Goal: Transaction & Acquisition: Obtain resource

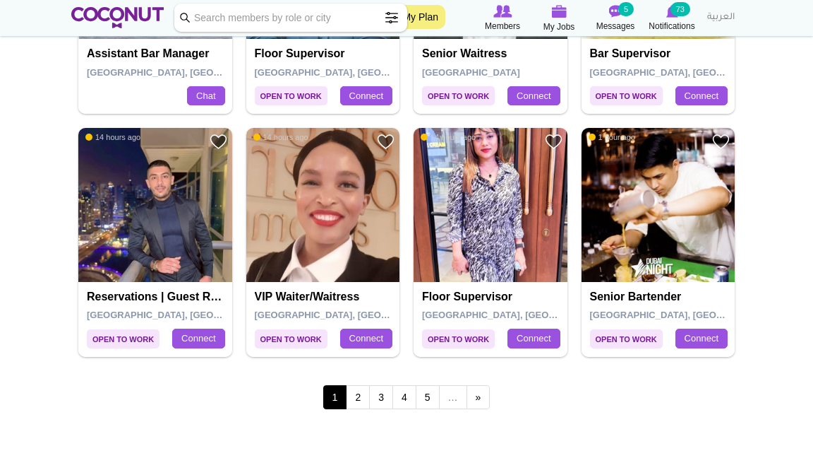
scroll to position [2382, 0]
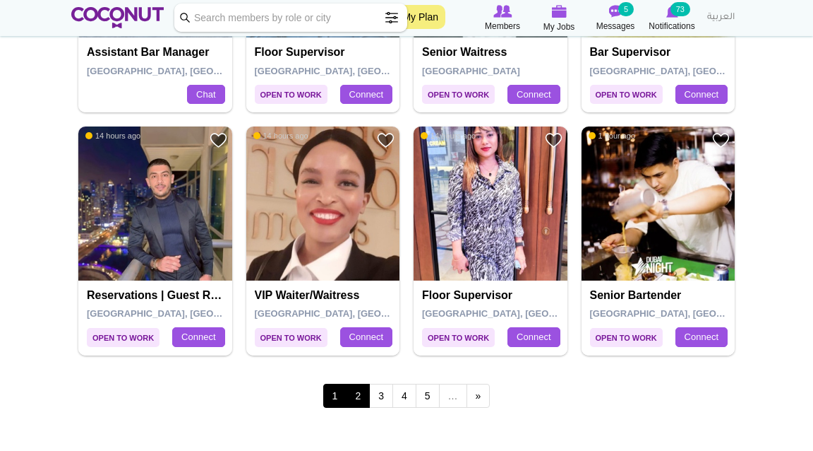
click at [359, 381] on link "2" at bounding box center [358, 395] width 24 height 24
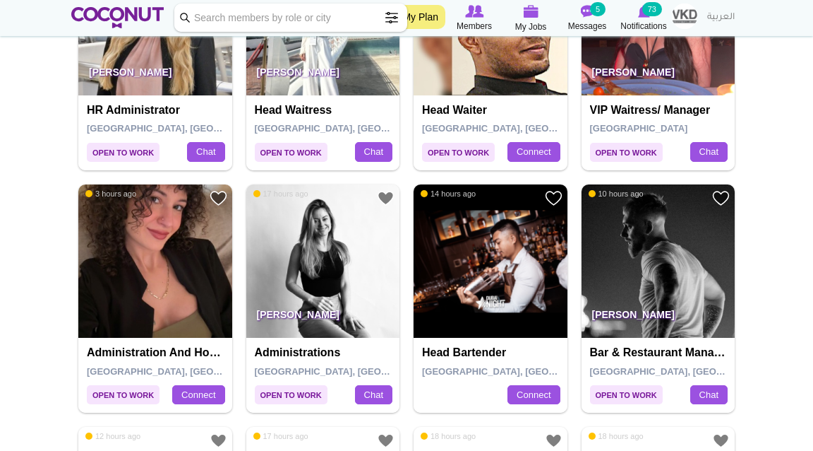
scroll to position [629, 0]
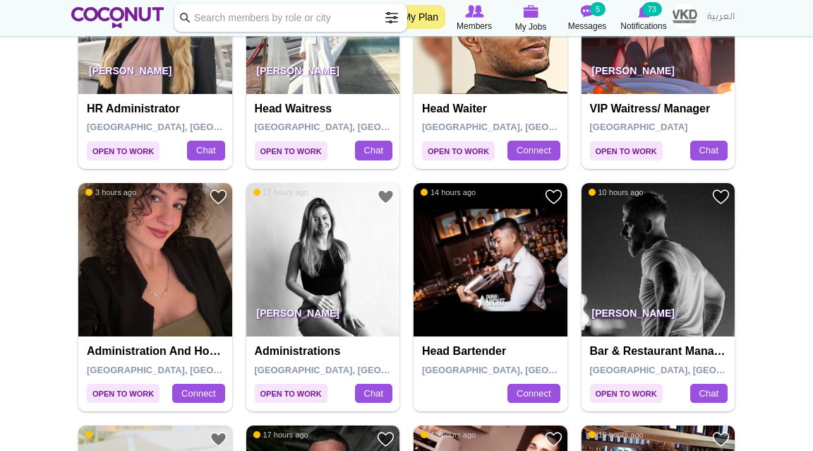
click at [161, 293] on img at bounding box center [155, 260] width 154 height 154
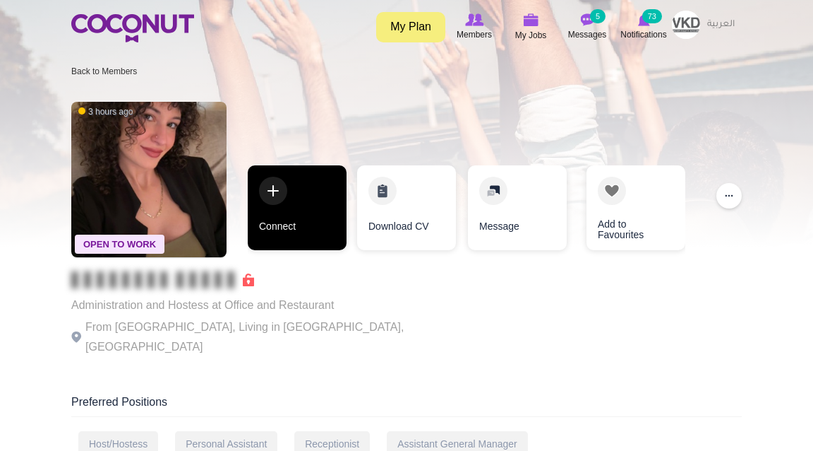
click at [295, 184] on link "Connect" at bounding box center [297, 207] width 99 height 85
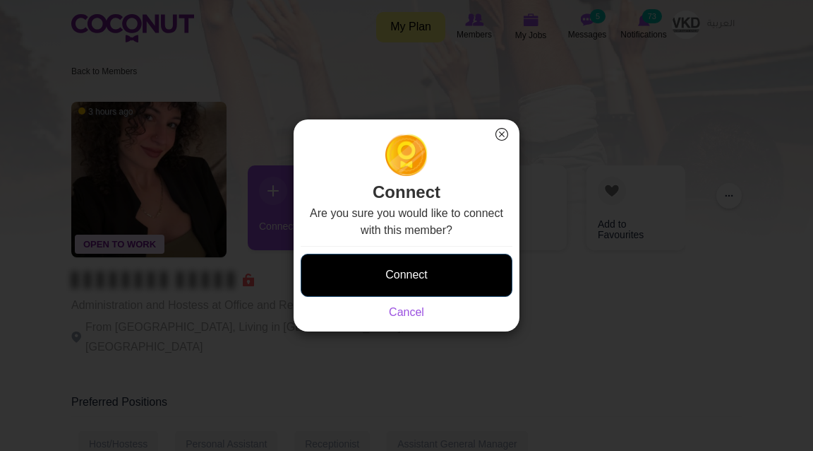
click at [370, 272] on button "Connect" at bounding box center [407, 274] width 212 height 43
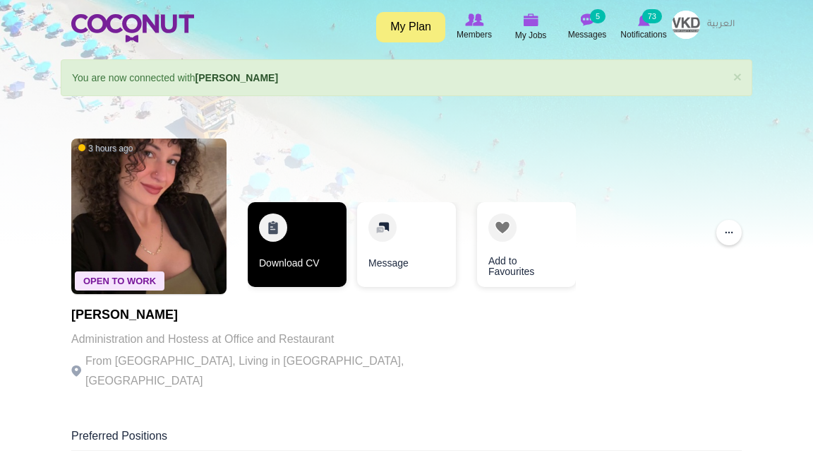
click at [320, 243] on link "Download CV" at bounding box center [297, 244] width 99 height 85
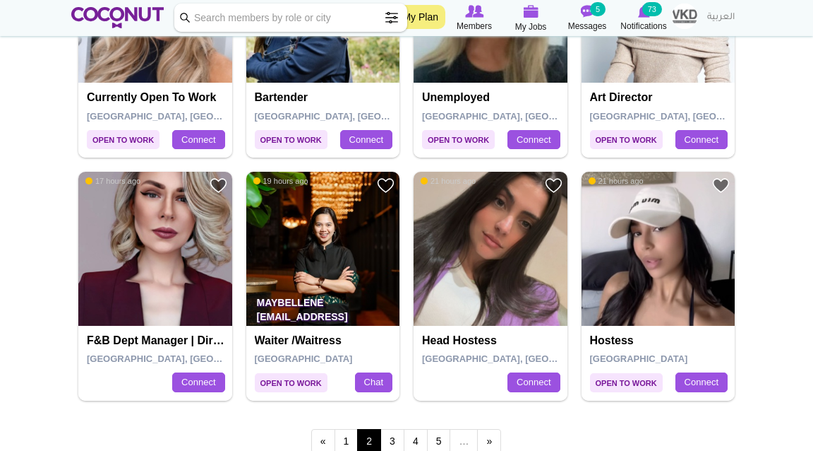
scroll to position [2341, 0]
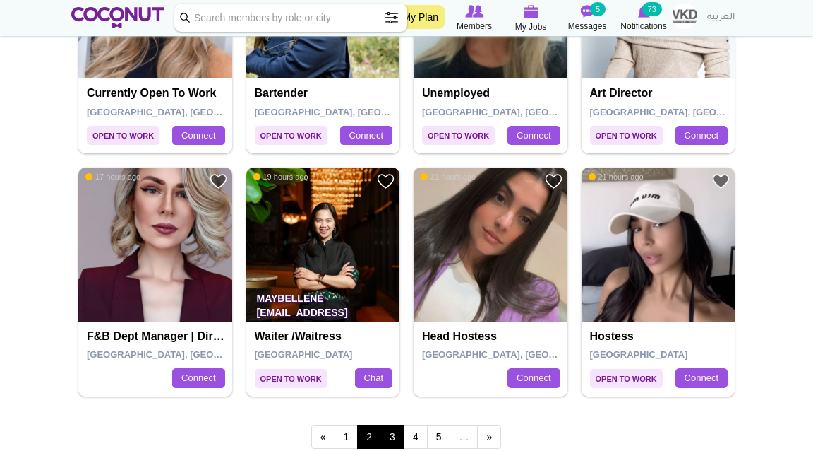
click at [393, 432] on link "3" at bounding box center [393, 436] width 24 height 24
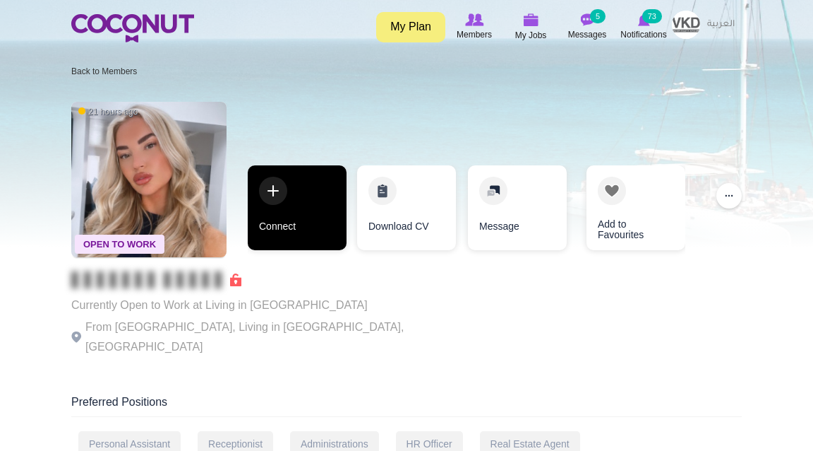
click at [316, 184] on link "Connect" at bounding box center [297, 207] width 99 height 85
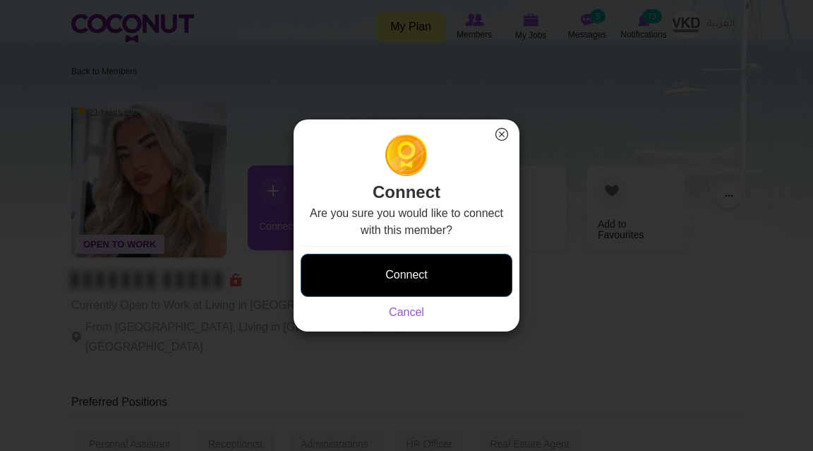
click at [397, 282] on button "Connect" at bounding box center [407, 274] width 212 height 43
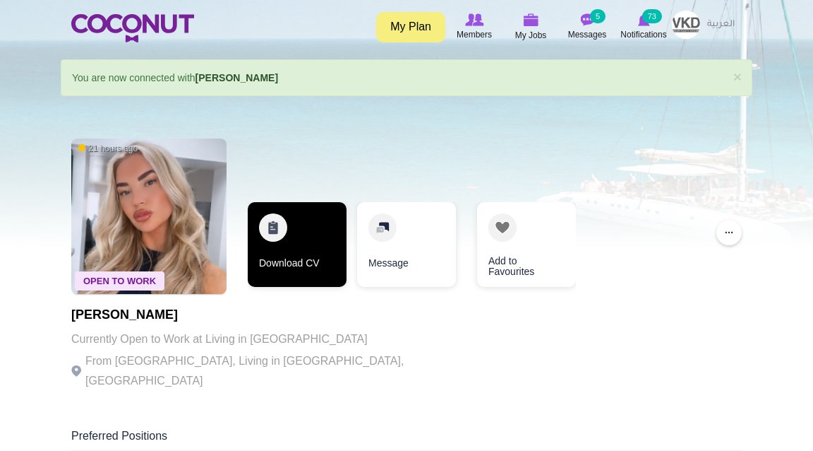
click at [324, 264] on link "Download CV" at bounding box center [297, 244] width 99 height 85
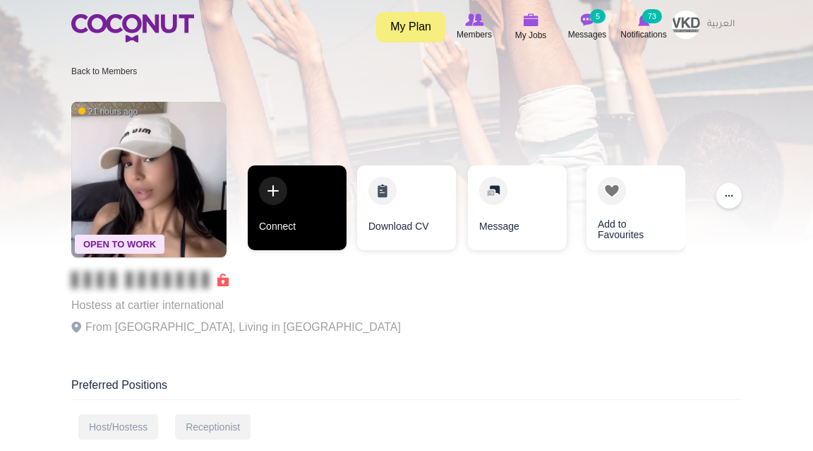
click at [342, 184] on link "Connect" at bounding box center [297, 207] width 99 height 85
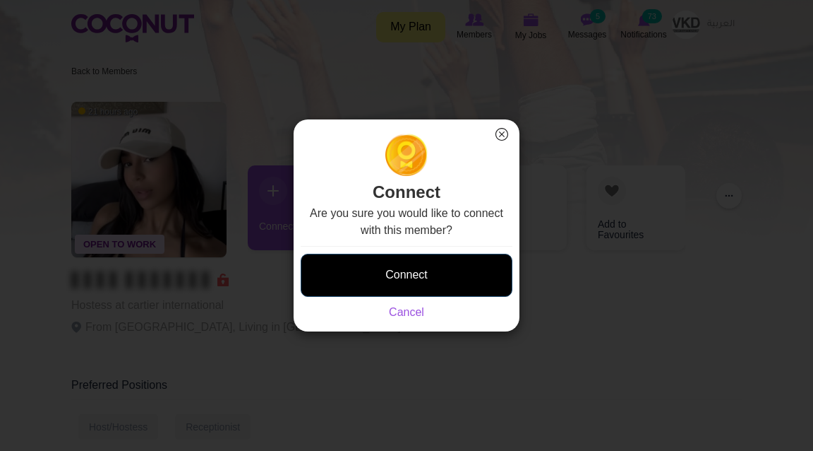
click at [366, 290] on button "Connect" at bounding box center [407, 274] width 212 height 43
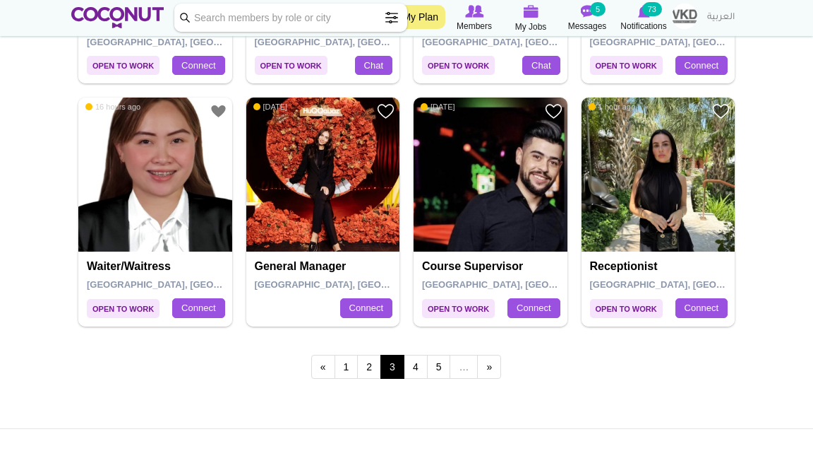
scroll to position [2415, 0]
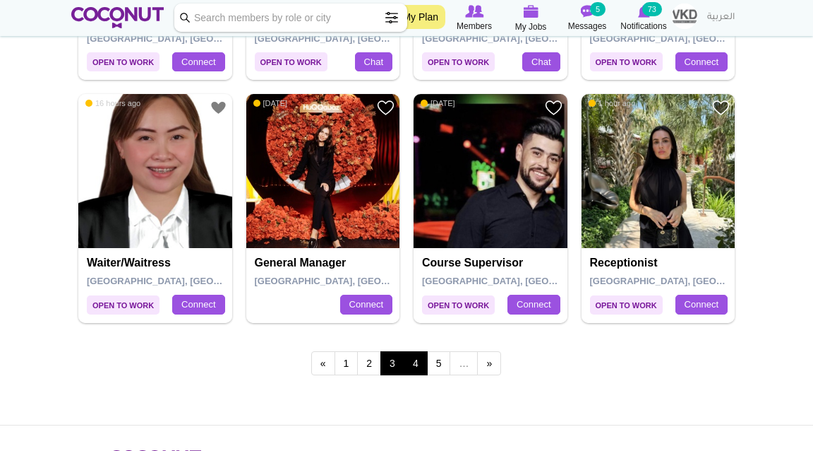
click at [421, 366] on link "4" at bounding box center [416, 363] width 24 height 24
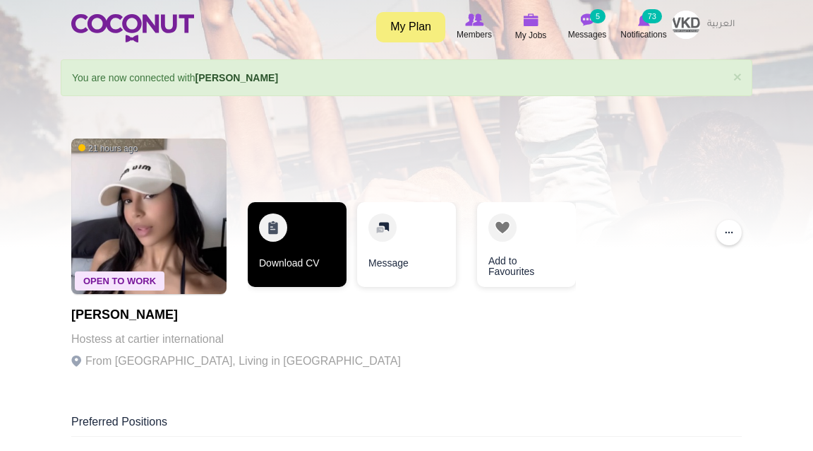
click at [296, 237] on link "Download CV" at bounding box center [297, 244] width 99 height 85
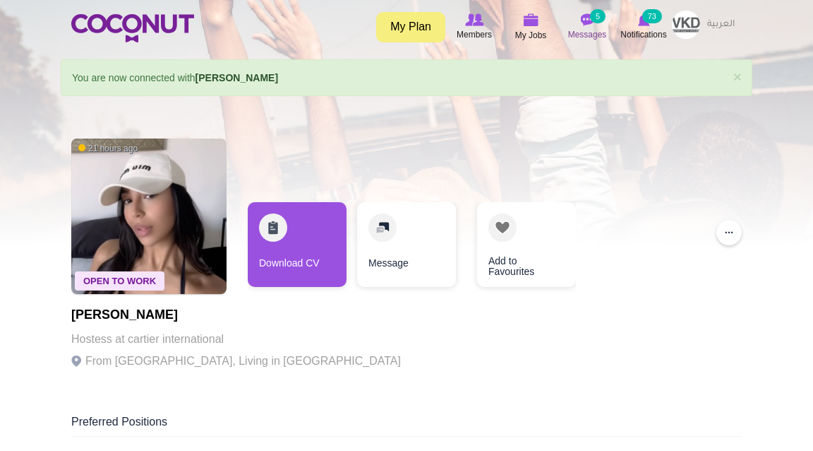
click at [575, 24] on icon at bounding box center [588, 20] width 54 height 16
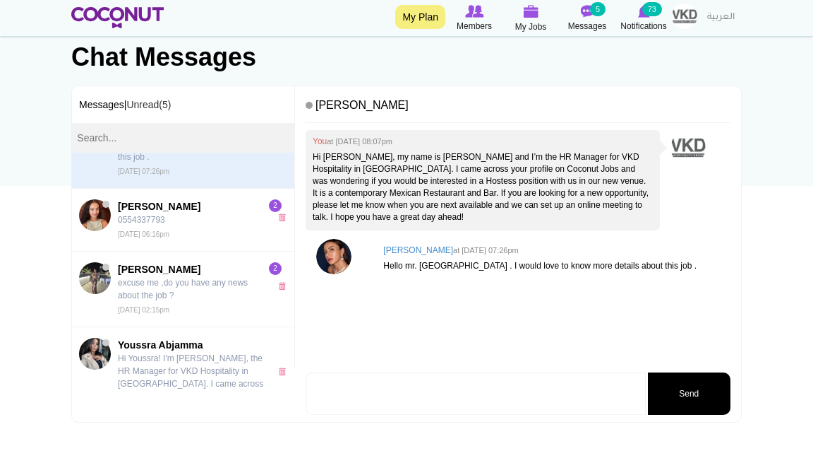
scroll to position [59, 0]
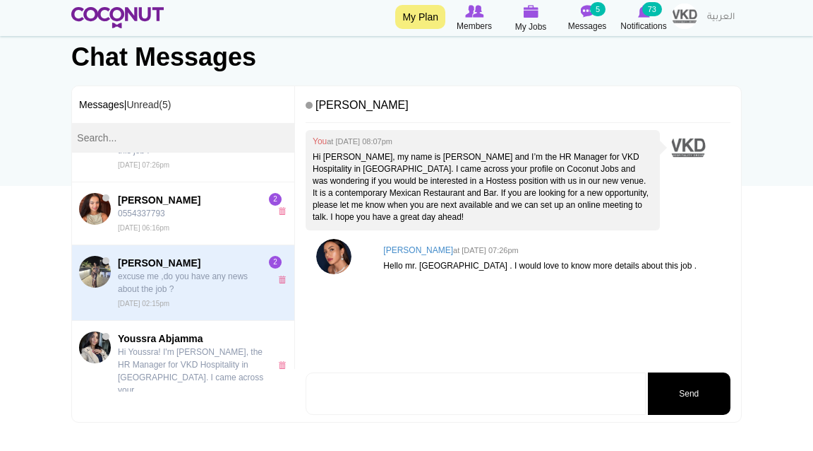
click at [175, 270] on p "excuse me ,do you have any news about the job ?" at bounding box center [190, 282] width 145 height 25
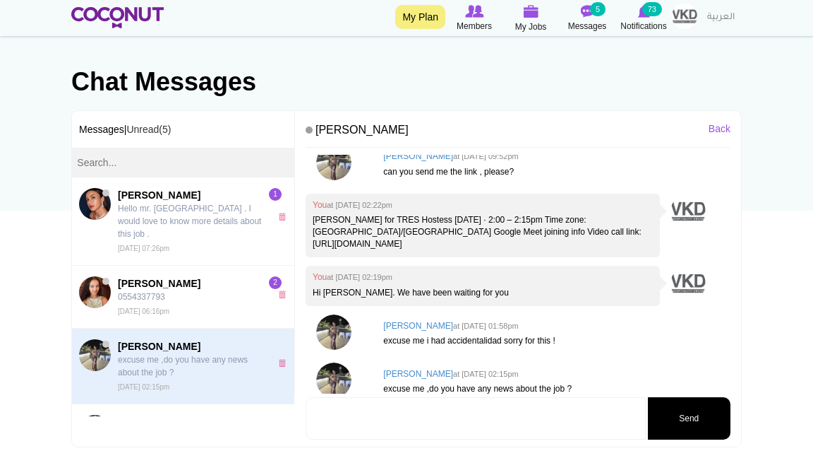
scroll to position [275, 0]
click at [336, 363] on img at bounding box center [333, 380] width 35 height 35
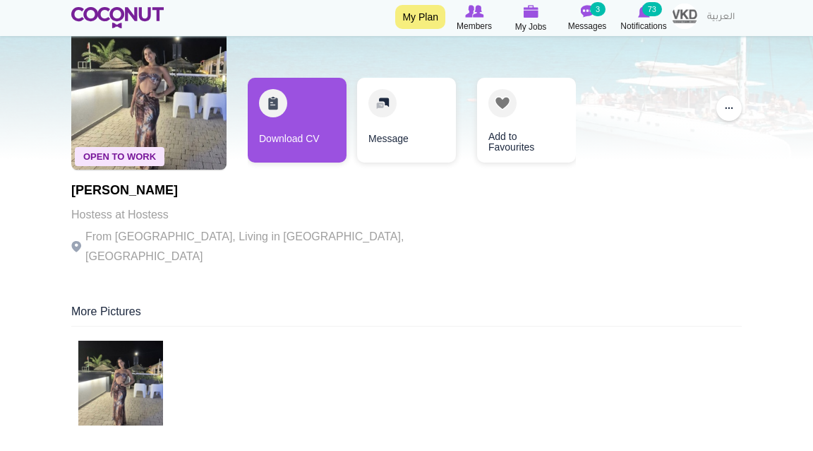
scroll to position [90, 0]
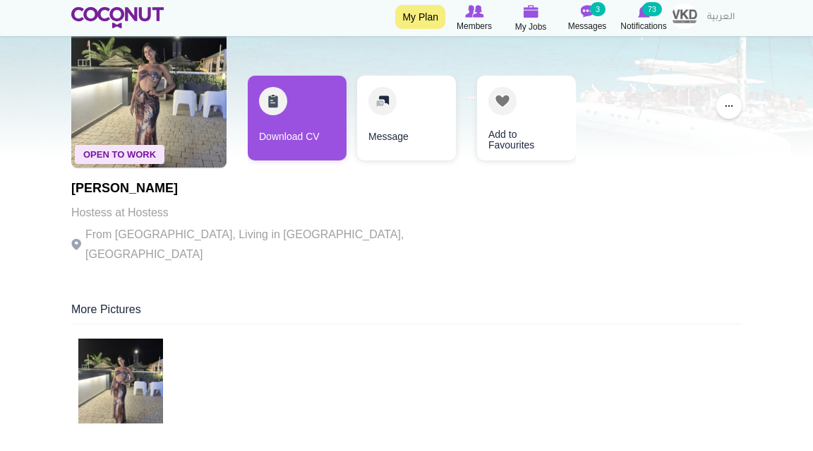
click at [141, 361] on img at bounding box center [120, 380] width 85 height 85
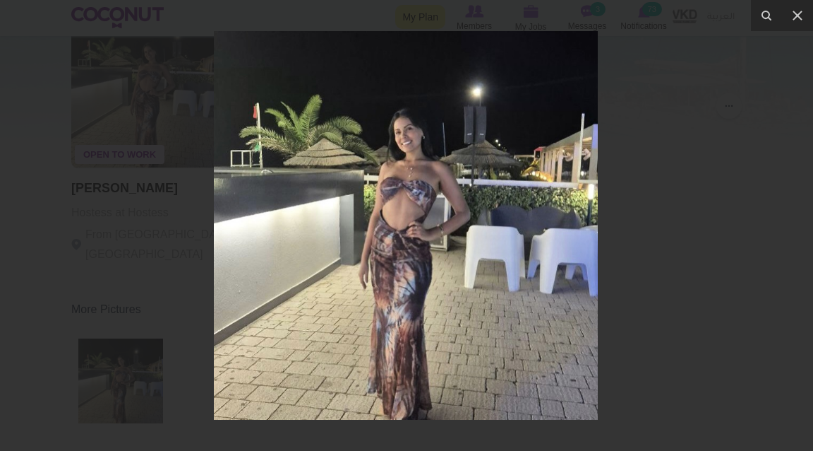
click at [723, 206] on div at bounding box center [406, 225] width 813 height 451
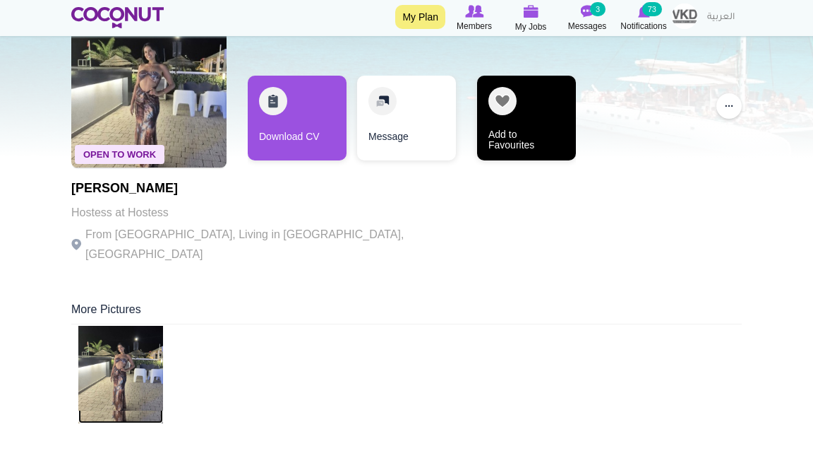
scroll to position [89, 0]
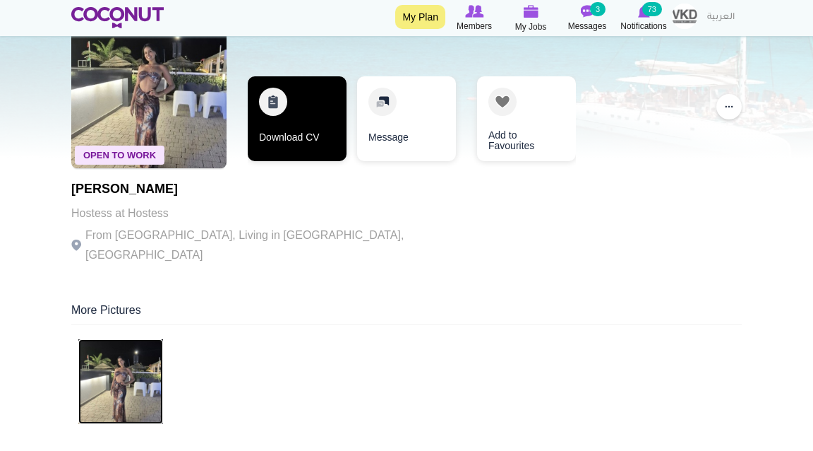
click at [303, 138] on link "Download CV" at bounding box center [297, 118] width 99 height 85
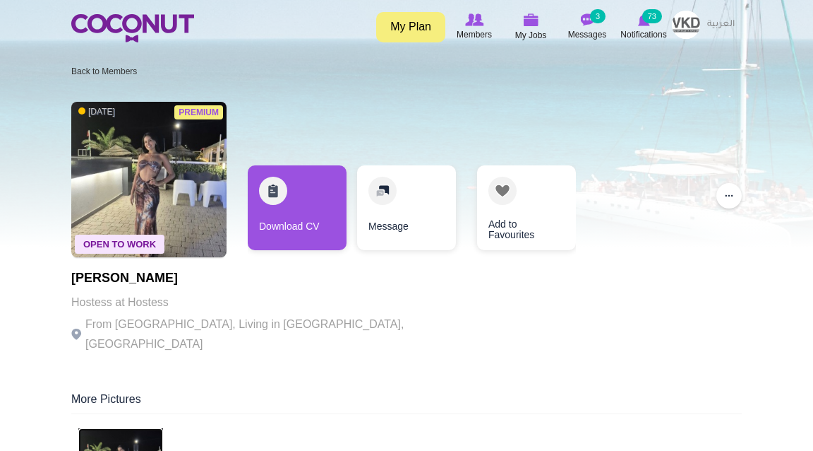
scroll to position [0, 0]
click at [593, 20] on small "3" at bounding box center [598, 16] width 16 height 14
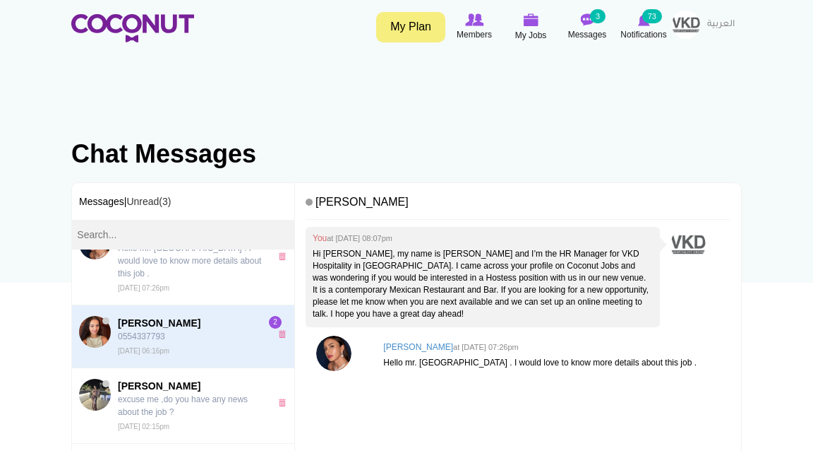
scroll to position [32, 0]
click at [168, 316] on span "[PERSON_NAME]" at bounding box center [190, 323] width 145 height 14
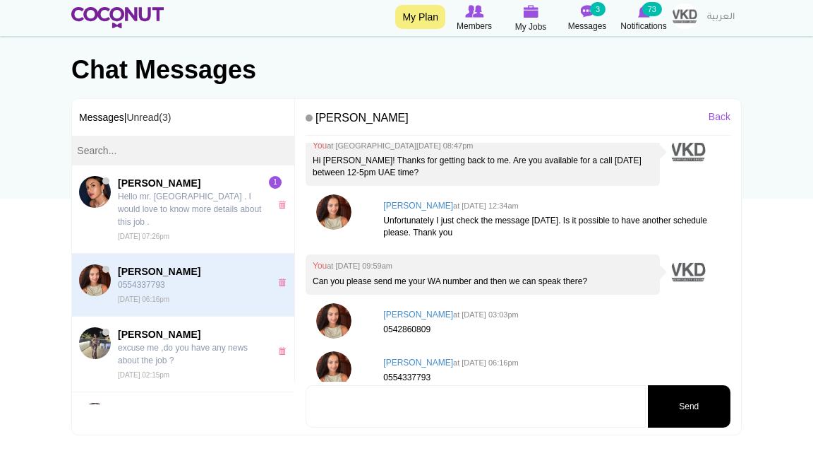
scroll to position [85, 0]
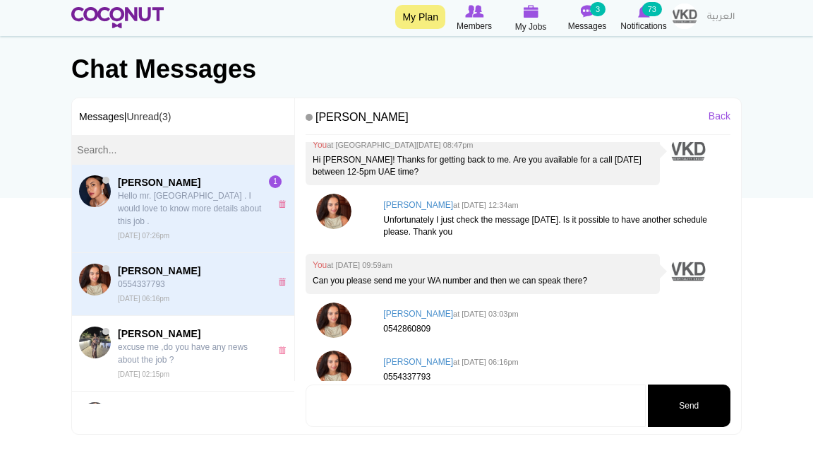
click at [220, 216] on span "Polina Amanova Hello mr. Leonie . I would love to know more details about this …" at bounding box center [190, 208] width 145 height 66
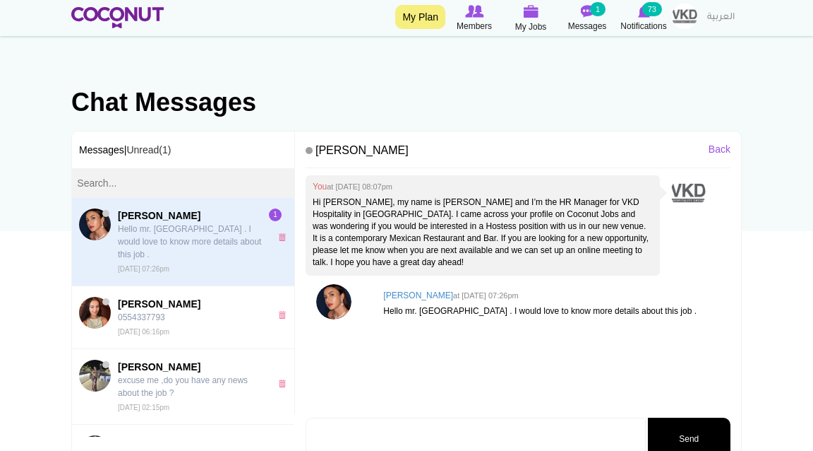
scroll to position [55, 0]
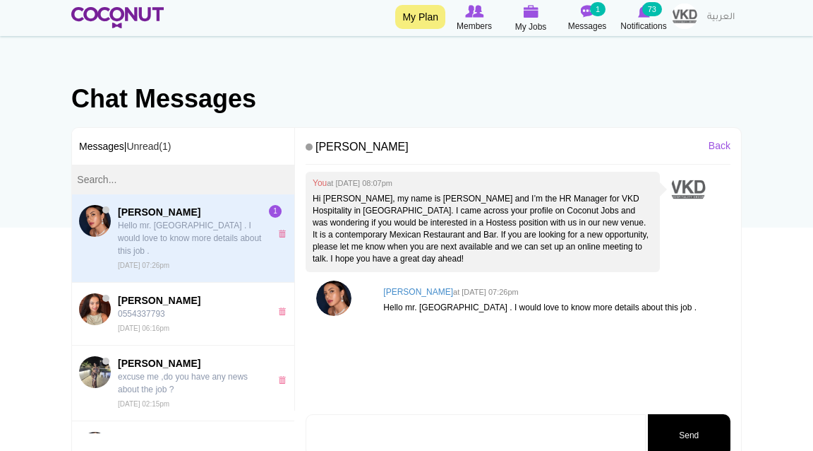
click at [338, 299] on img at bounding box center [333, 297] width 35 height 35
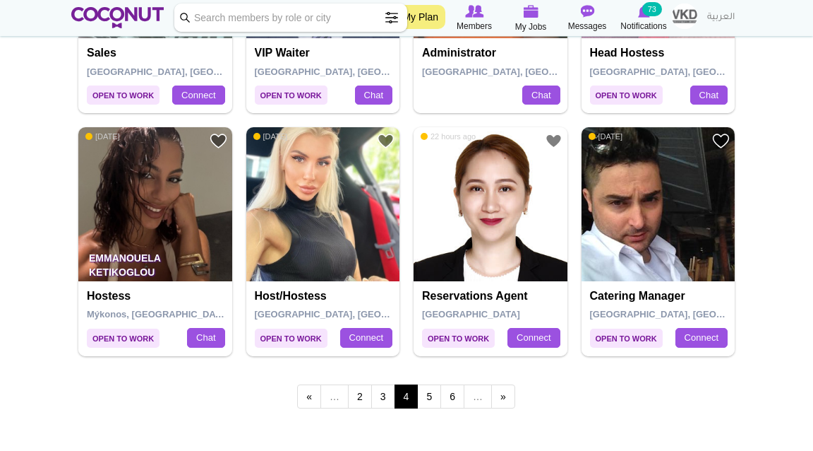
scroll to position [2384, 0]
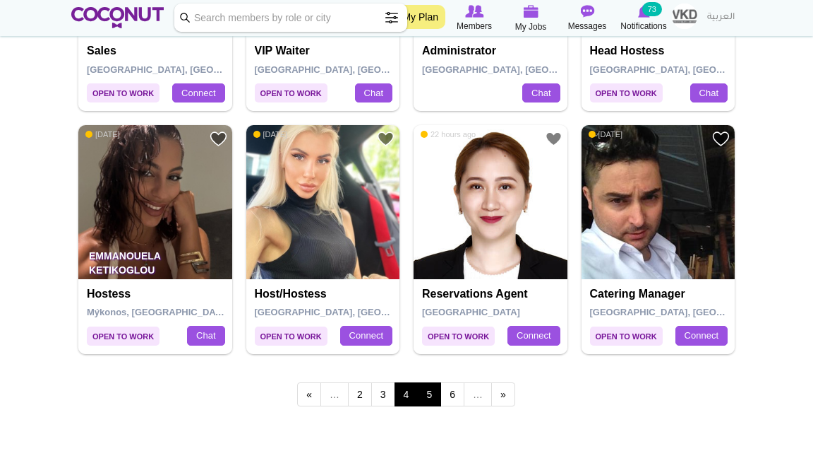
click at [424, 388] on link "5" at bounding box center [429, 394] width 24 height 24
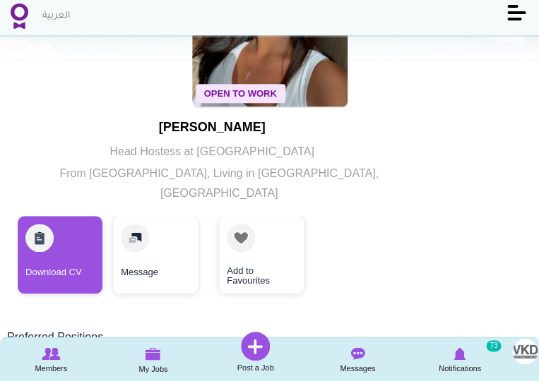
scroll to position [140, 0]
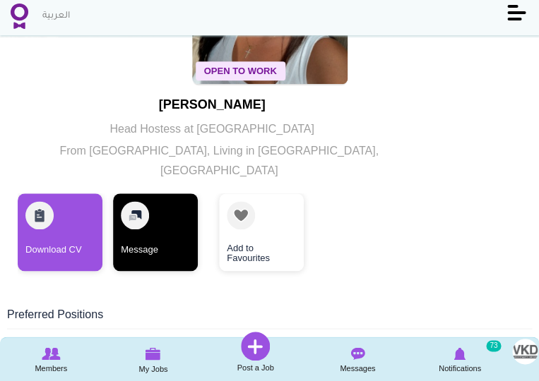
click at [138, 222] on link "Message" at bounding box center [155, 232] width 85 height 78
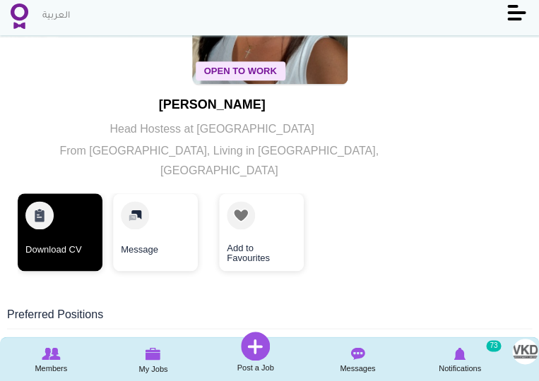
click at [67, 231] on link "Download CV" at bounding box center [60, 232] width 85 height 78
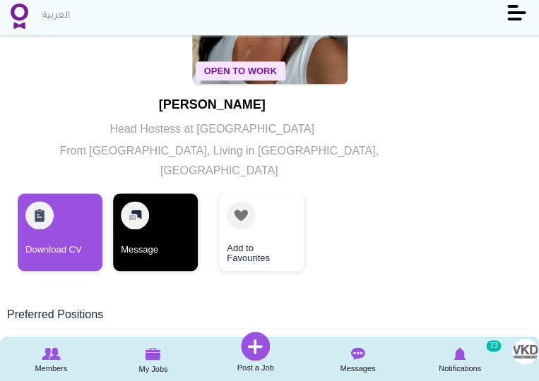
click at [153, 213] on link "Message" at bounding box center [155, 232] width 85 height 78
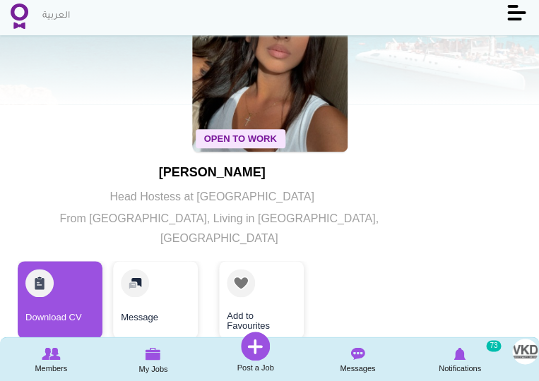
scroll to position [119, 0]
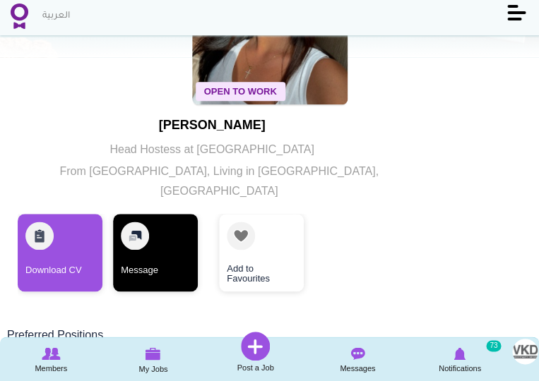
click at [142, 246] on link "Message" at bounding box center [155, 253] width 85 height 78
click at [138, 227] on link "Message" at bounding box center [155, 253] width 85 height 78
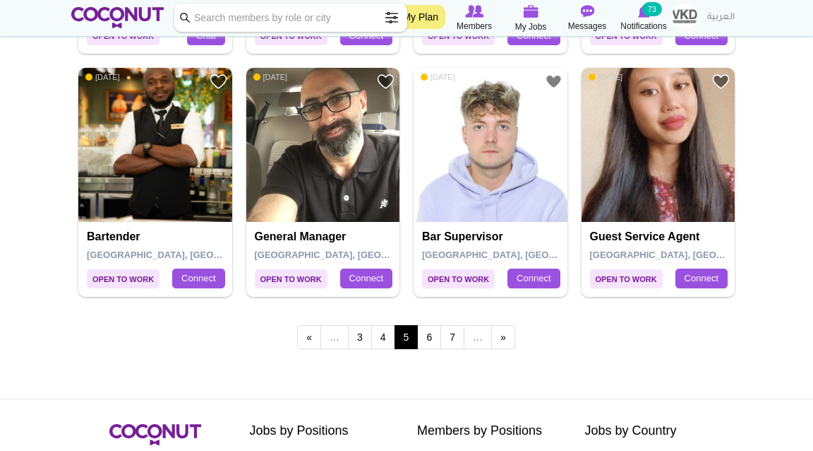
scroll to position [2443, 0]
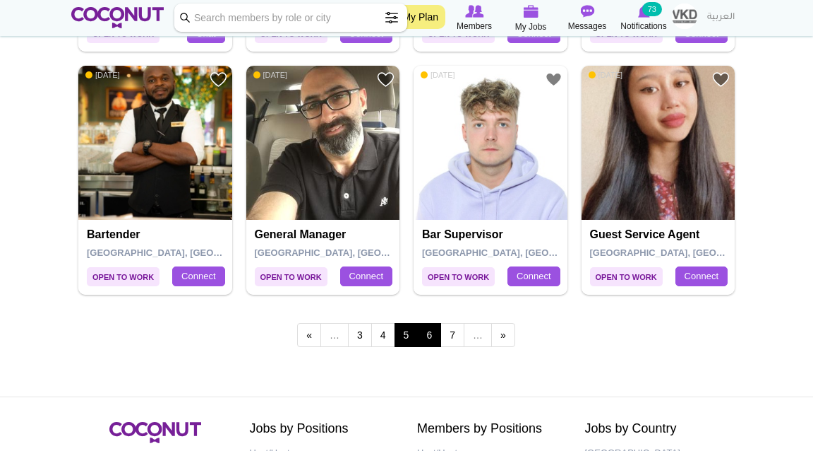
click at [432, 335] on link "6" at bounding box center [429, 335] width 24 height 24
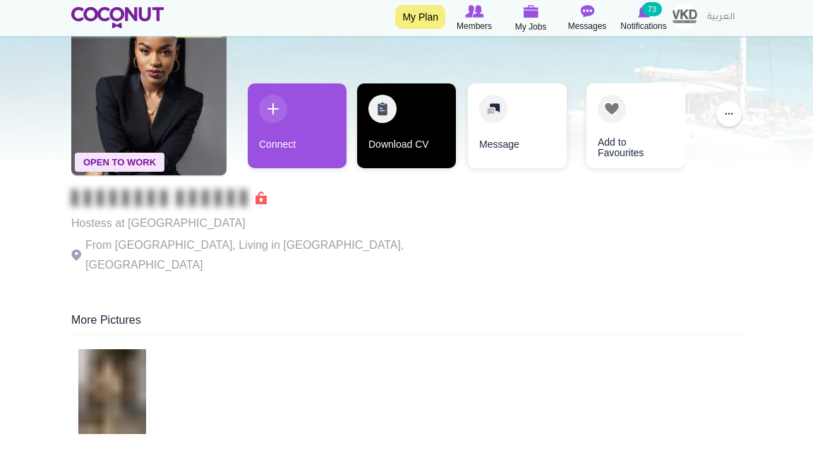
scroll to position [83, 0]
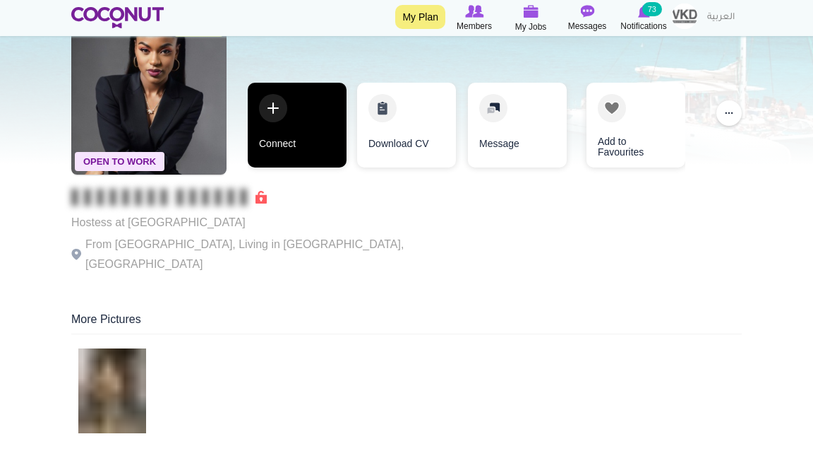
click at [308, 121] on link "Connect" at bounding box center [297, 125] width 99 height 85
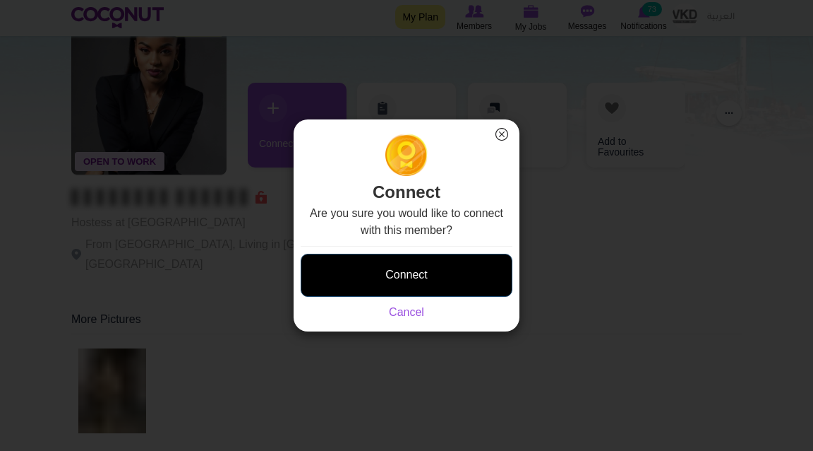
click at [415, 273] on button "Connect" at bounding box center [407, 274] width 212 height 43
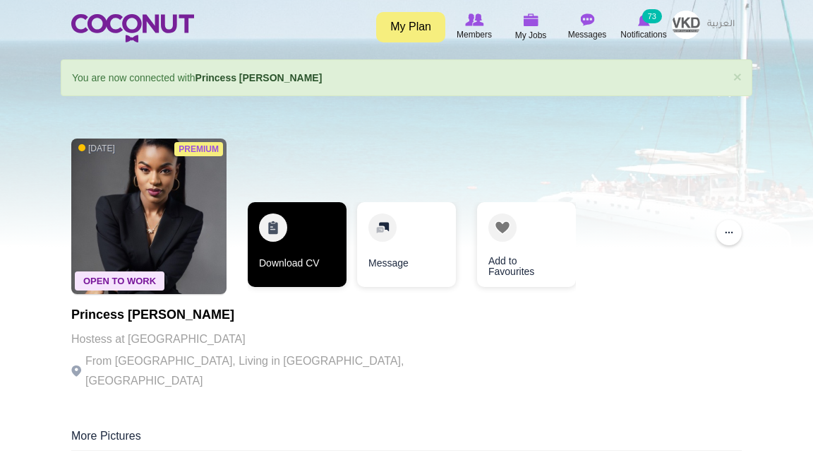
click at [287, 246] on link "Download CV" at bounding box center [297, 244] width 99 height 85
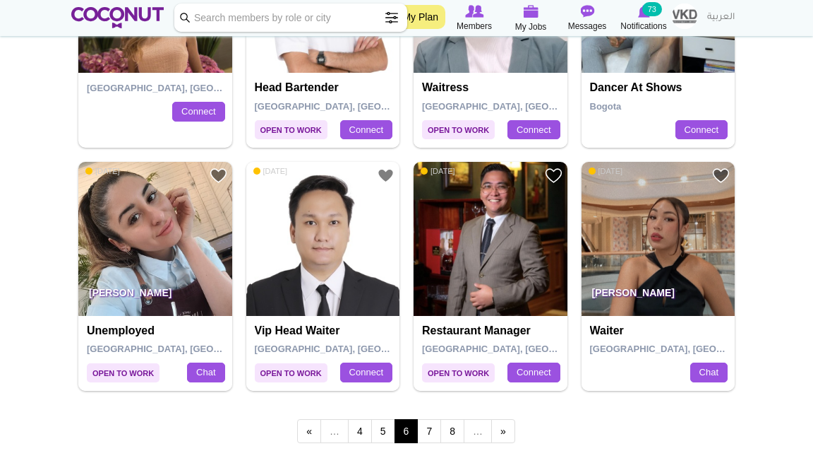
scroll to position [2409, 0]
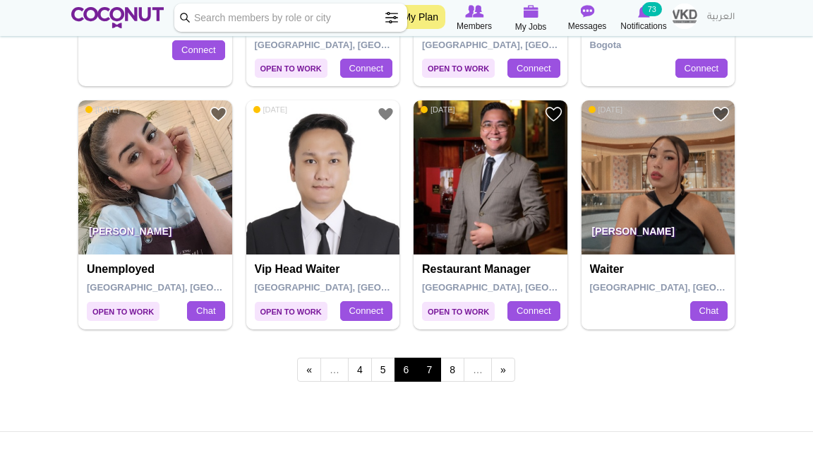
click at [426, 366] on link "7" at bounding box center [429, 369] width 24 height 24
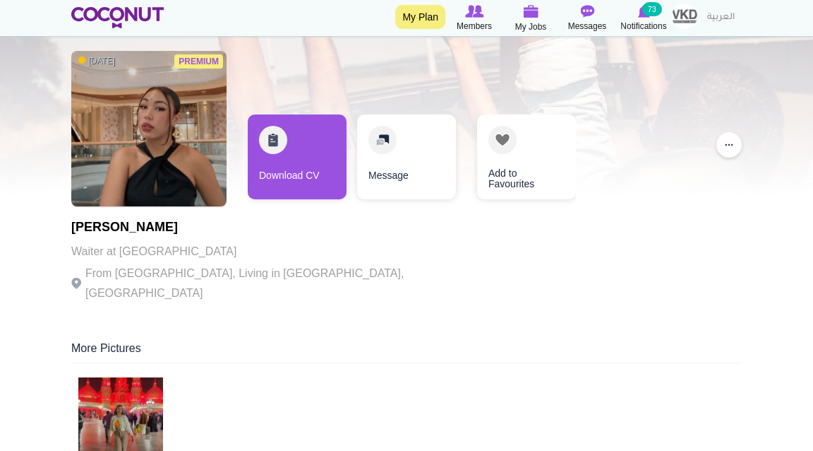
scroll to position [71, 0]
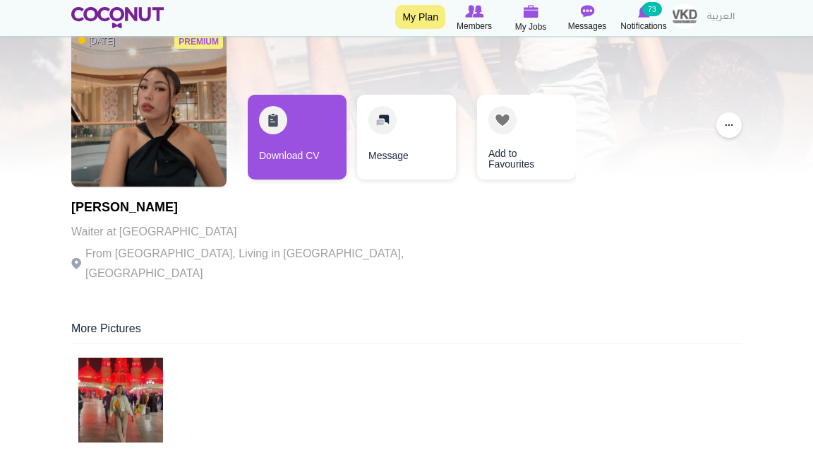
click at [128, 386] on img at bounding box center [120, 399] width 85 height 85
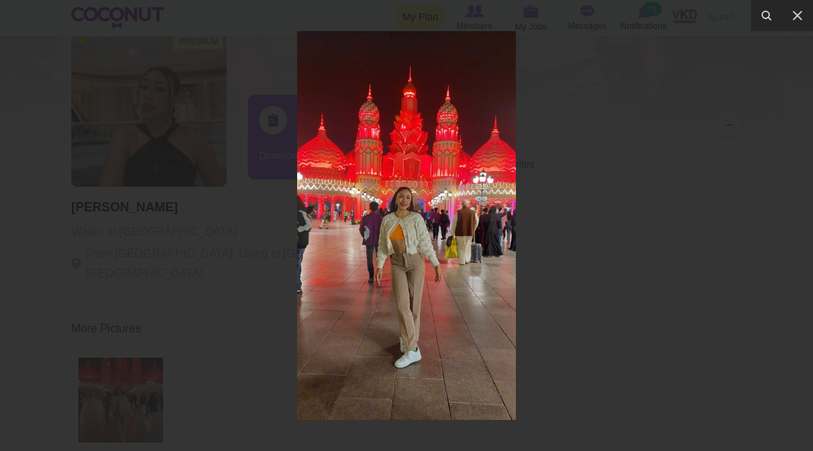
click at [216, 311] on div at bounding box center [406, 225] width 813 height 451
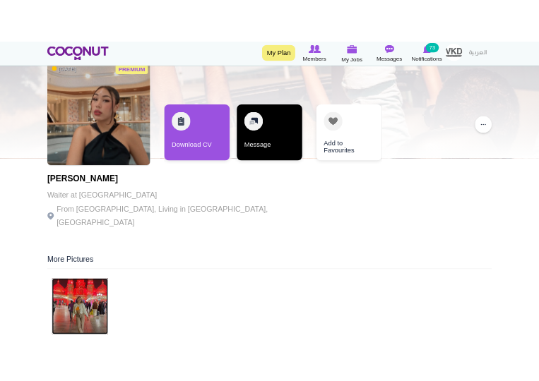
scroll to position [71, 0]
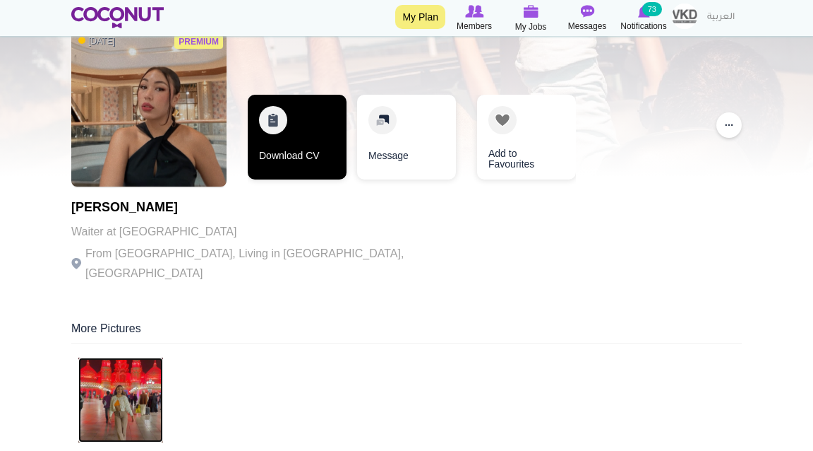
click at [302, 150] on link "Download CV" at bounding box center [297, 137] width 99 height 85
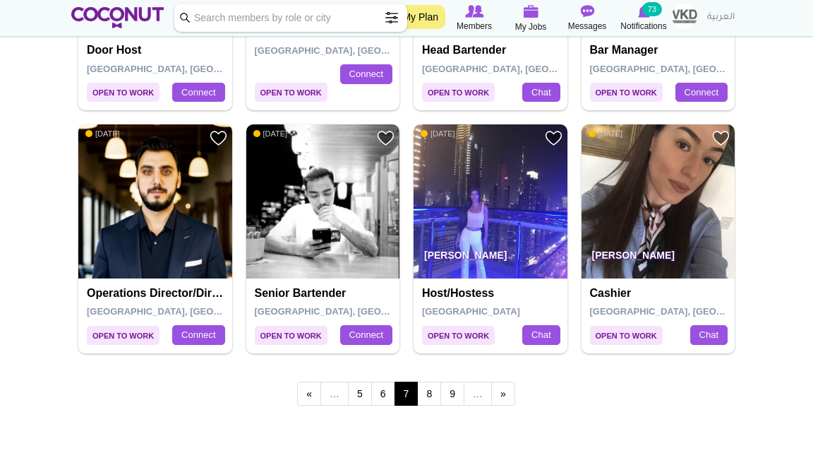
scroll to position [2389, 0]
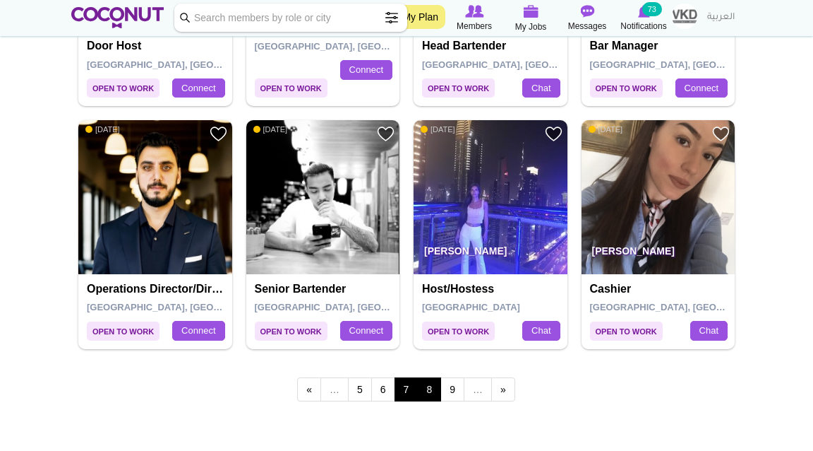
click at [432, 392] on link "8" at bounding box center [429, 389] width 24 height 24
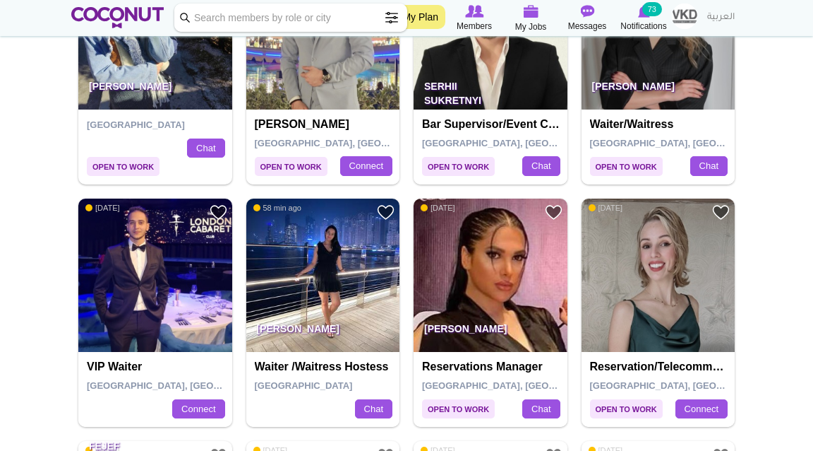
scroll to position [2070, 0]
